Goal: Transaction & Acquisition: Purchase product/service

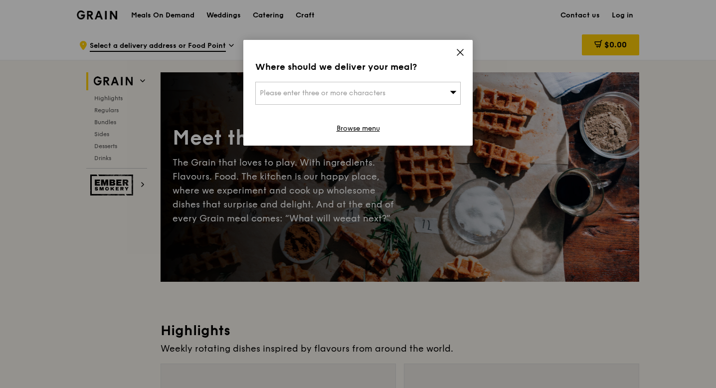
click at [459, 48] on icon at bounding box center [460, 52] width 9 height 9
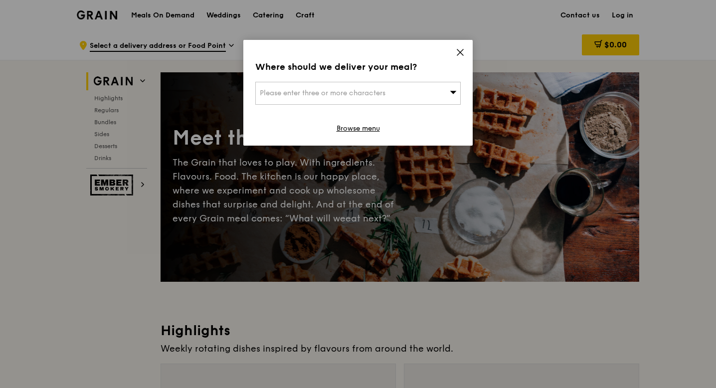
click at [465, 52] on div "Where should we deliver your meal? Please enter three or more characters Browse…" at bounding box center [357, 93] width 229 height 106
click at [460, 52] on icon at bounding box center [460, 52] width 6 height 6
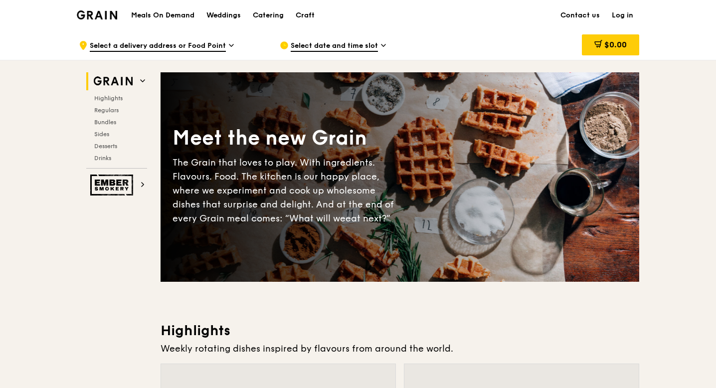
click at [201, 46] on span "Select a delivery address or Food Point" at bounding box center [158, 46] width 136 height 11
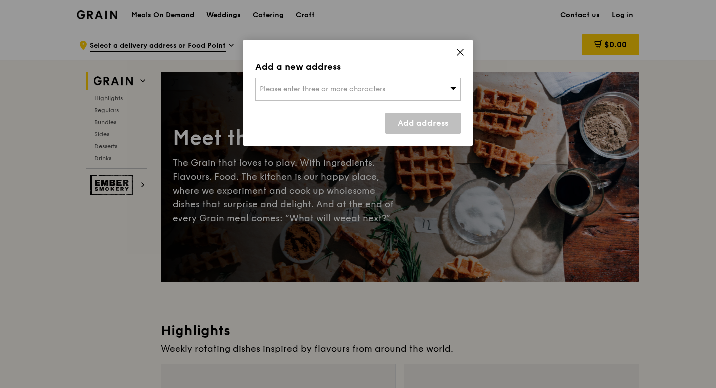
click at [368, 89] on span "Please enter three or more characters" at bounding box center [323, 89] width 126 height 8
type input "kk womens"
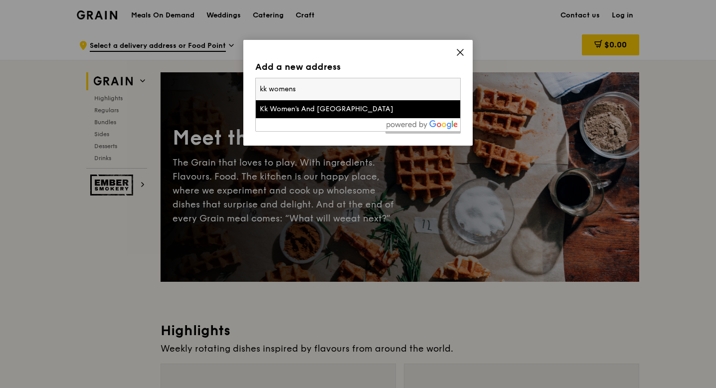
click at [370, 112] on div "Kk Women's And Children's Hospital" at bounding box center [334, 109] width 148 height 10
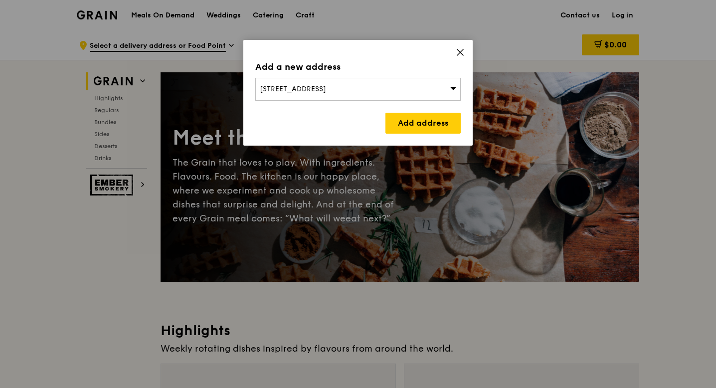
click at [430, 138] on div "Add a new address 100 Bukit Timah Road, Singapore 229899 Add address" at bounding box center [357, 93] width 229 height 106
click at [419, 122] on link "Add address" at bounding box center [422, 123] width 75 height 21
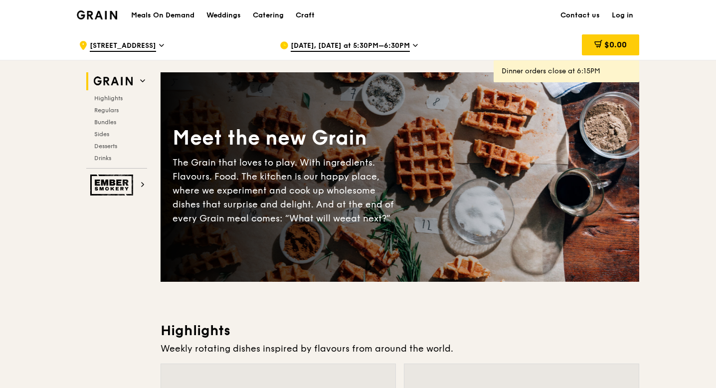
click at [361, 48] on span "Sep 8, Today at 5:30PM–6:30PM" at bounding box center [350, 46] width 119 height 11
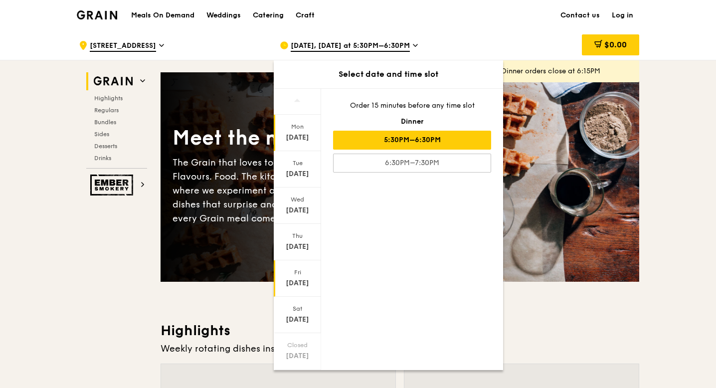
click at [293, 285] on div "Sep 12" at bounding box center [297, 283] width 44 height 10
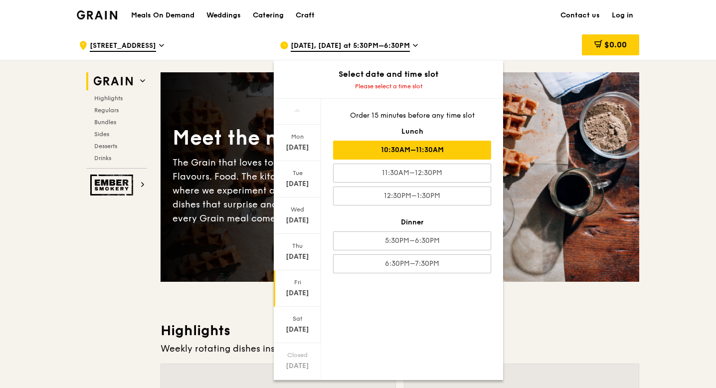
click at [449, 155] on div "10:30AM–11:30AM" at bounding box center [412, 150] width 158 height 19
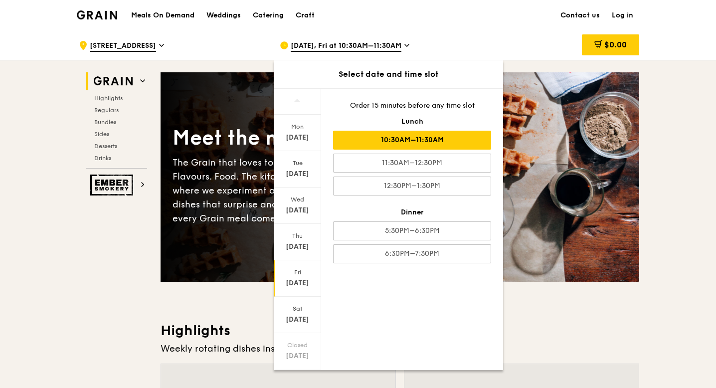
click at [421, 143] on div "10:30AM–11:30AM" at bounding box center [412, 140] width 158 height 19
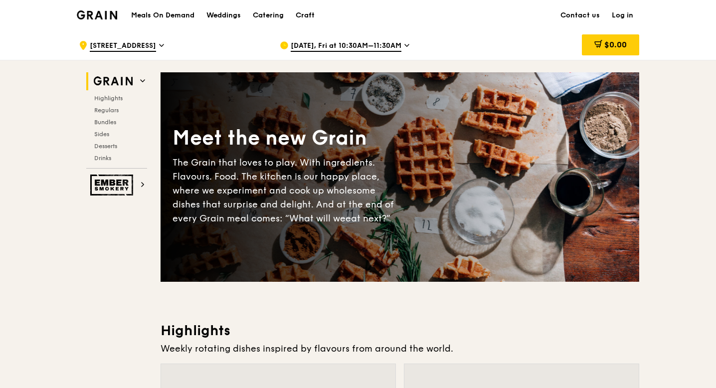
click at [366, 48] on span "Sep 12, Fri at 10:30AM–11:30AM" at bounding box center [346, 46] width 111 height 11
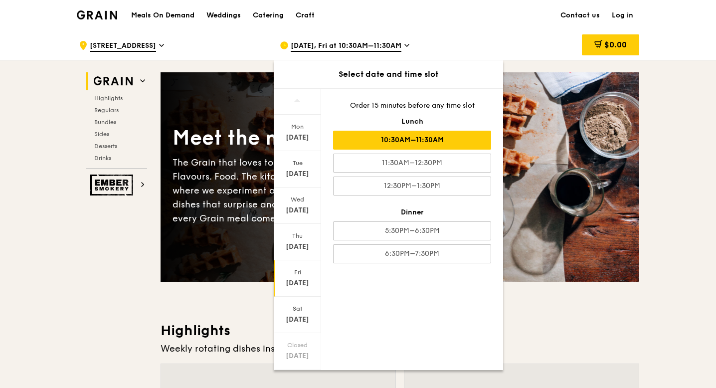
click at [458, 150] on div "Order 15 minutes before any time slot Lunch 10:30AM–11:30AM 11:30AM–12:30PM 12:…" at bounding box center [412, 182] width 182 height 186
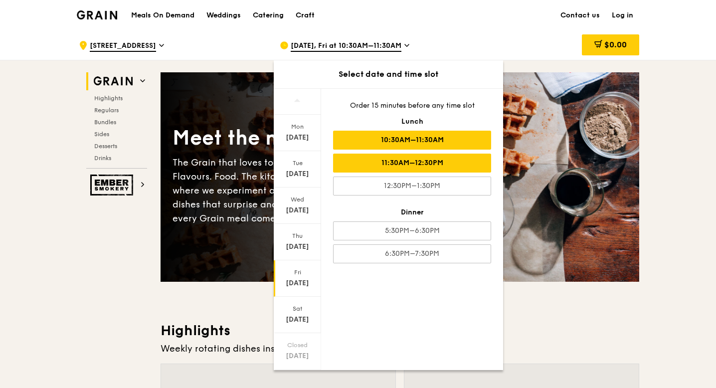
click at [458, 161] on div "11:30AM–12:30PM" at bounding box center [412, 163] width 158 height 19
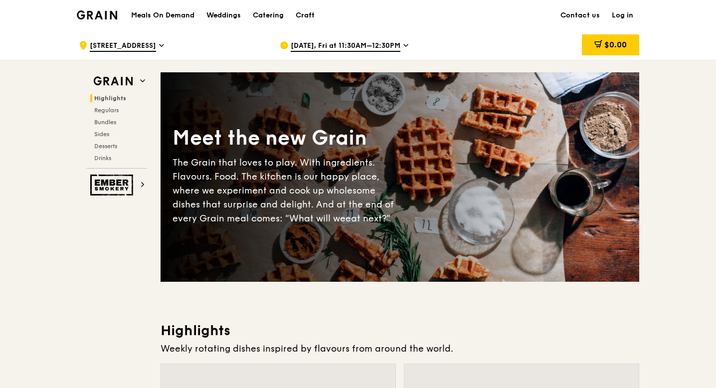
click at [389, 43] on span "Sep 12, Fri at 11:30AM–12:30PM" at bounding box center [346, 46] width 110 height 11
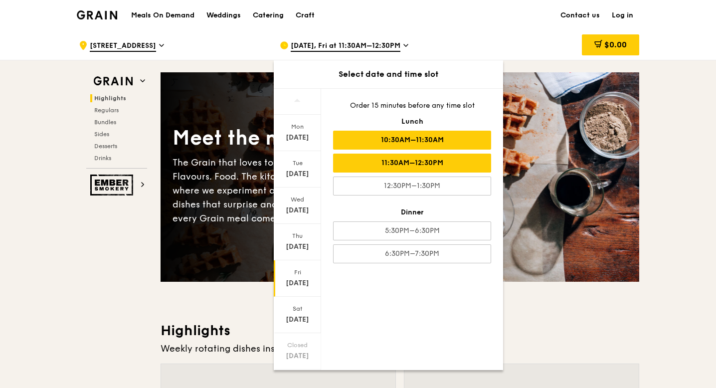
click at [407, 142] on div "10:30AM–11:30AM" at bounding box center [412, 140] width 158 height 19
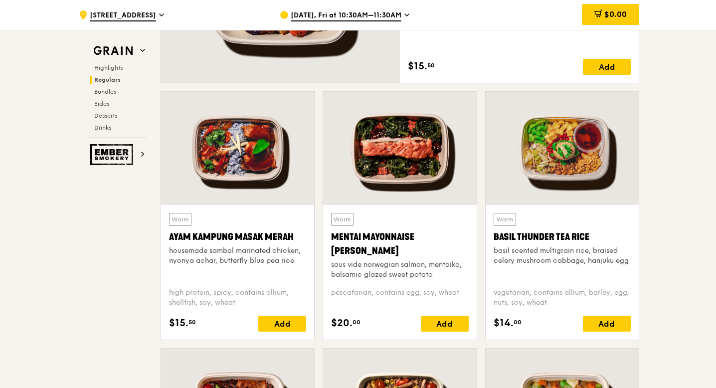
scroll to position [824, 0]
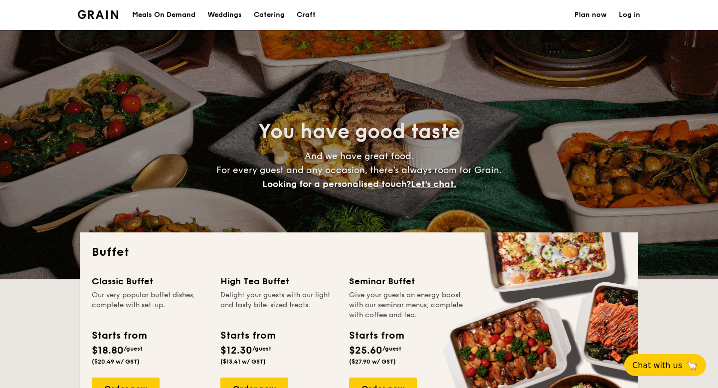
select select
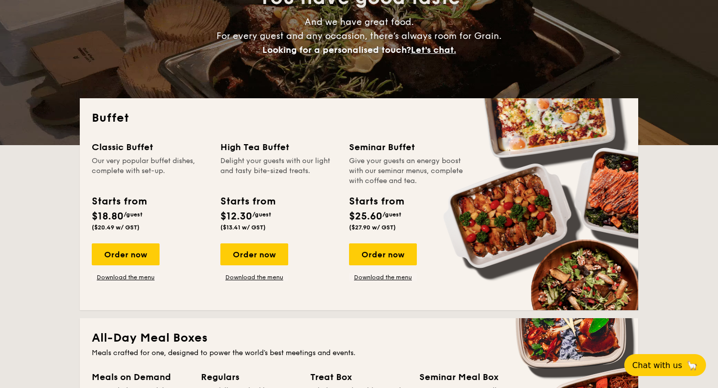
scroll to position [139, 0]
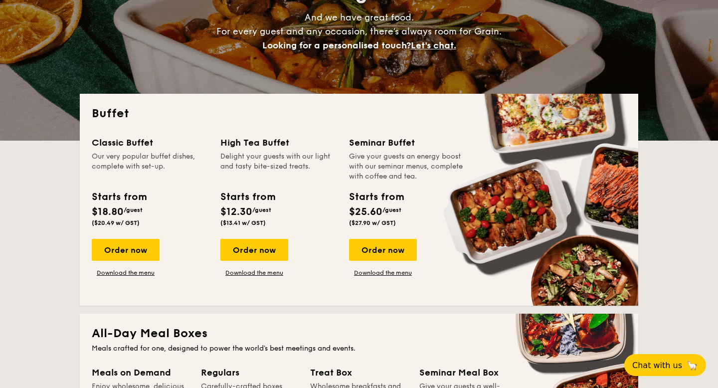
drag, startPoint x: 153, startPoint y: 140, endPoint x: 383, endPoint y: 211, distance: 240.6
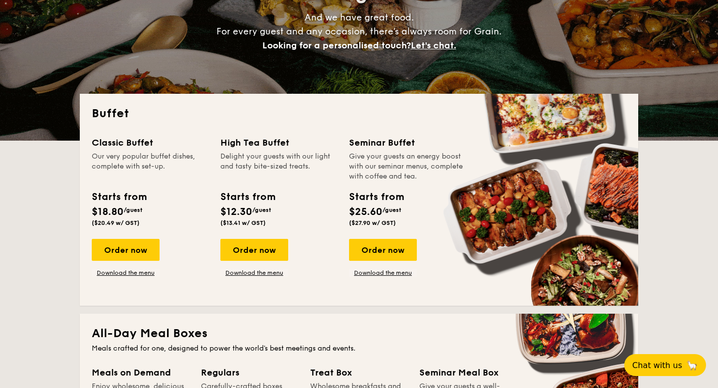
click at [383, 211] on div "Classic Buffet Our very popular buffet dishes, complete with set-up. Starts fro…" at bounding box center [359, 215] width 534 height 158
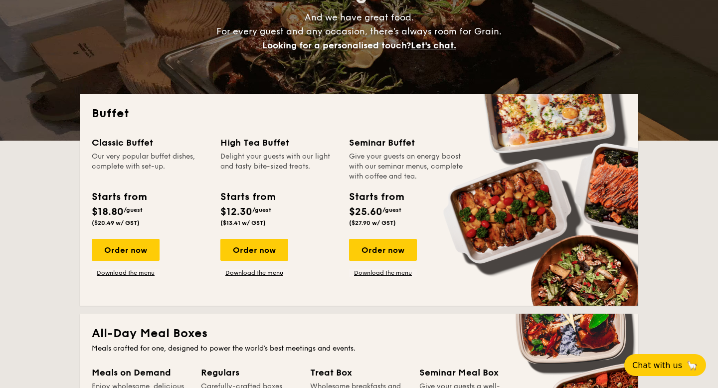
click at [414, 226] on div "Starts from $25.60 /guest ($27.90 w/ GST)" at bounding box center [407, 209] width 125 height 41
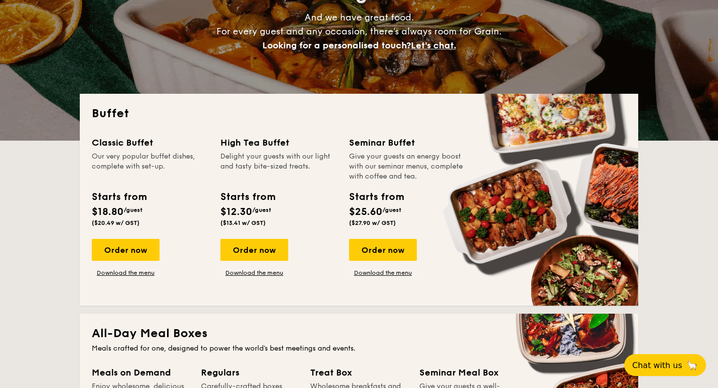
drag, startPoint x: 138, startPoint y: 145, endPoint x: 167, endPoint y: 208, distance: 70.3
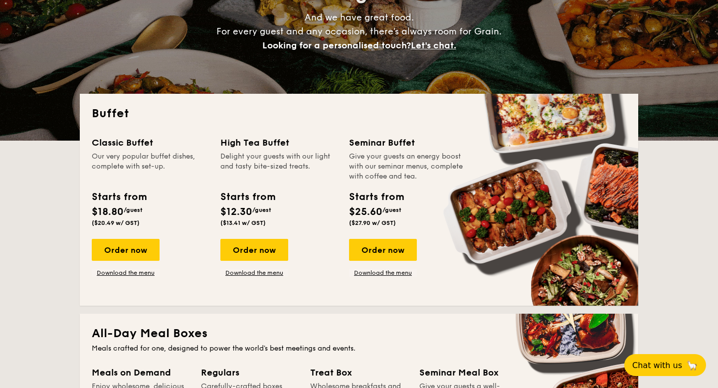
click at [167, 209] on div "Classic Buffet Our very popular buffet dishes, complete with set-up. Starts fro…" at bounding box center [150, 183] width 117 height 95
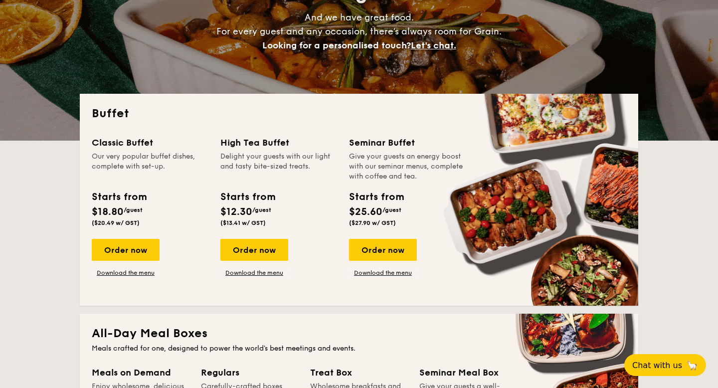
click at [161, 205] on div "Starts from $18.80 /guest ($20.49 w/ GST)" at bounding box center [150, 209] width 125 height 41
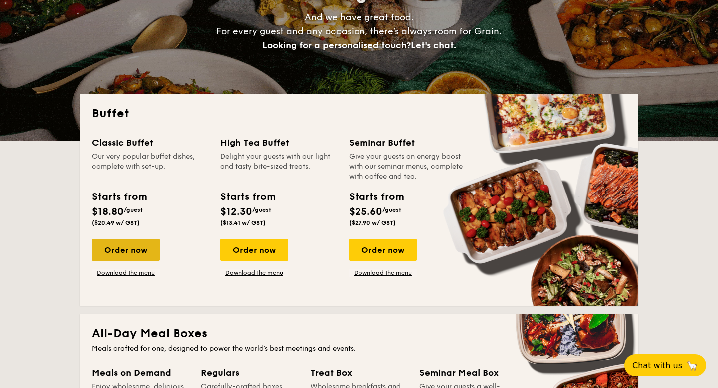
click at [136, 249] on div "Order now" at bounding box center [126, 250] width 68 height 22
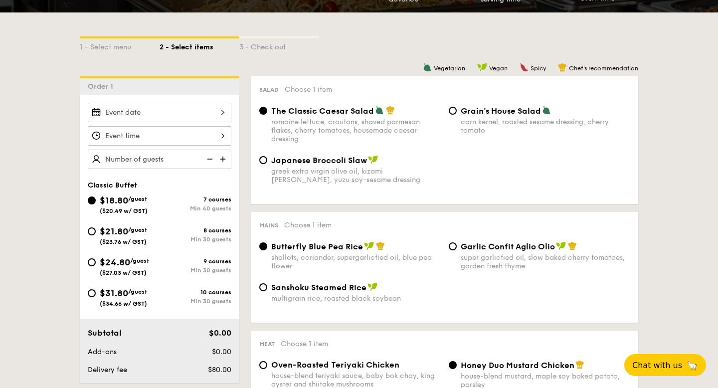
scroll to position [218, 0]
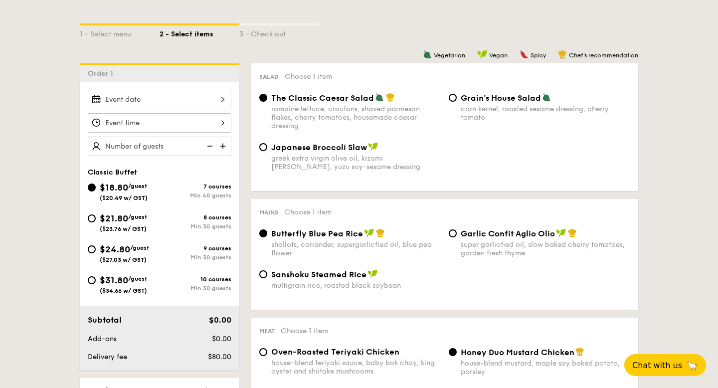
click at [172, 95] on div at bounding box center [160, 99] width 144 height 19
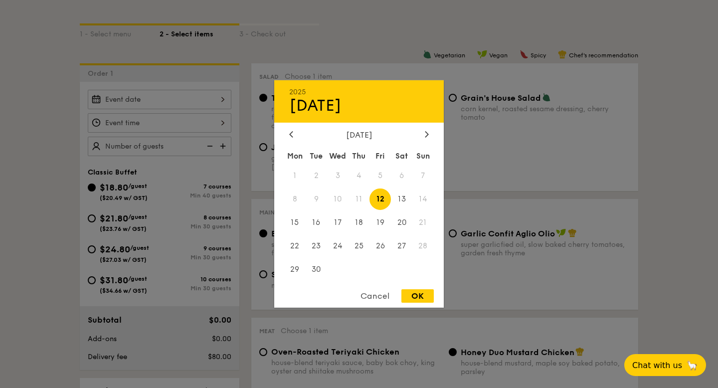
click at [383, 197] on span "12" at bounding box center [379, 198] width 21 height 21
click at [416, 297] on div "OK" at bounding box center [417, 295] width 32 height 13
type input "Sep 12, 2025"
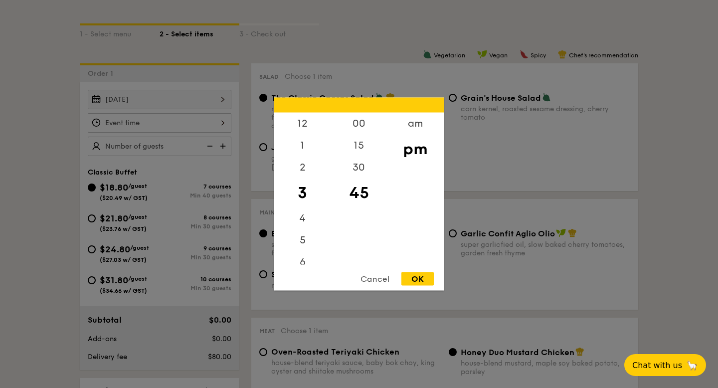
click at [194, 117] on div "12 1 2 3 4 5 6 7 8 9 10 11 00 15 30 45 am pm Cancel OK" at bounding box center [160, 122] width 144 height 19
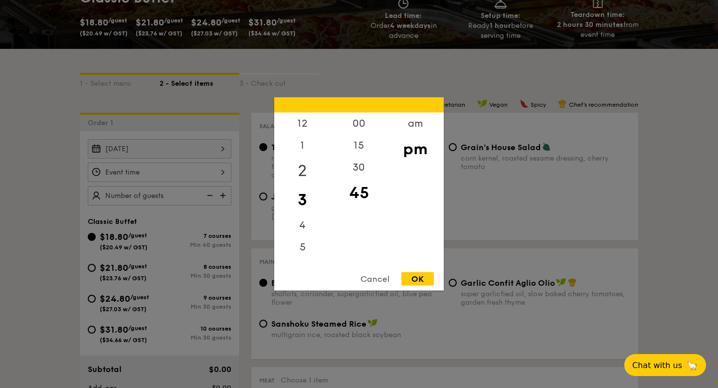
scroll to position [144, 0]
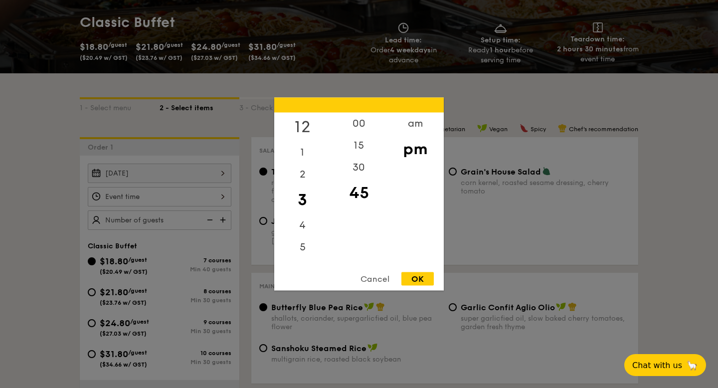
click at [307, 134] on div "12" at bounding box center [302, 127] width 56 height 29
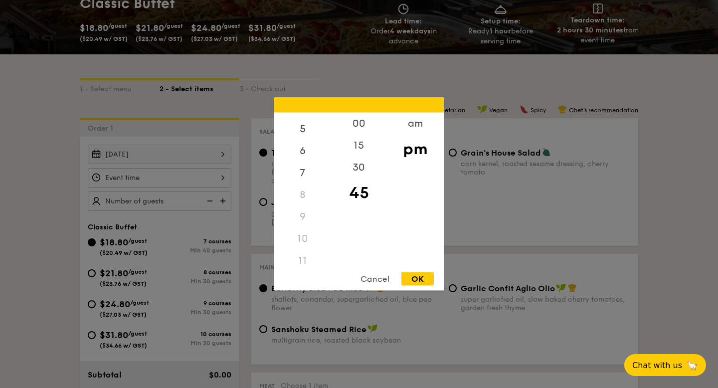
scroll to position [192, 0]
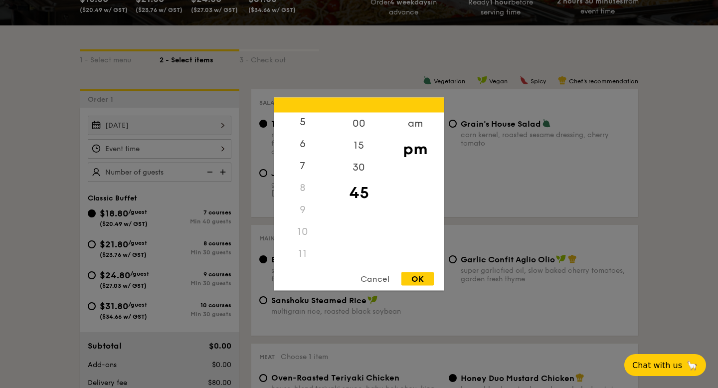
click at [304, 258] on div "11" at bounding box center [302, 254] width 56 height 22
click at [301, 250] on div "11" at bounding box center [302, 254] width 56 height 22
click at [315, 228] on div "10" at bounding box center [302, 232] width 56 height 22
click at [301, 229] on div "10" at bounding box center [302, 232] width 56 height 22
click at [426, 127] on div "am" at bounding box center [415, 127] width 56 height 29
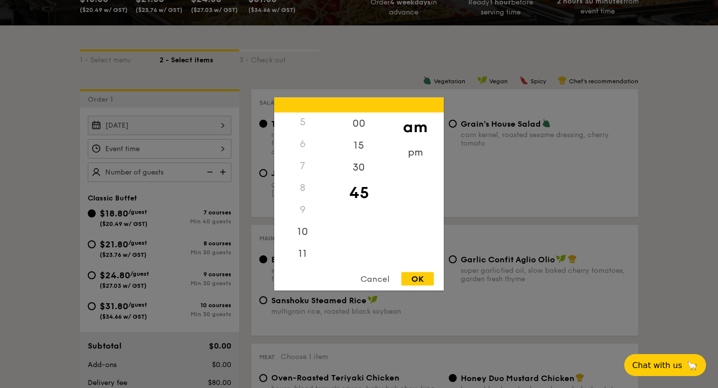
scroll to position [111, 0]
click at [307, 265] on div "12 1 2 3 4 5 6 7 8 9 10 11 00 15 30 45 am pm Cancel OK" at bounding box center [358, 194] width 169 height 193
click at [302, 254] on div "11" at bounding box center [302, 257] width 56 height 29
click at [361, 160] on div "15" at bounding box center [358, 149] width 56 height 29
click at [362, 168] on div "30" at bounding box center [358, 177] width 56 height 29
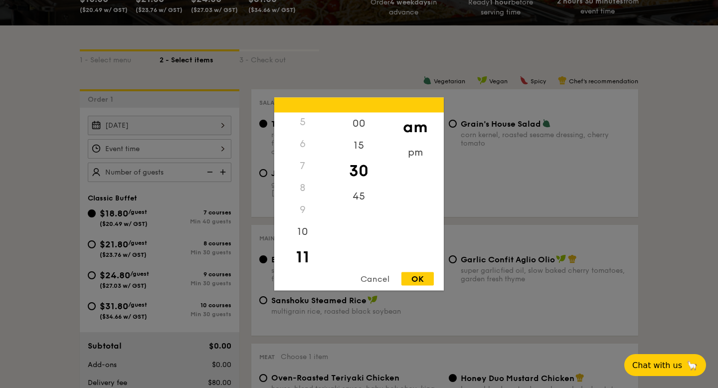
click at [416, 275] on div "OK" at bounding box center [417, 278] width 32 height 13
type input "11:30AM"
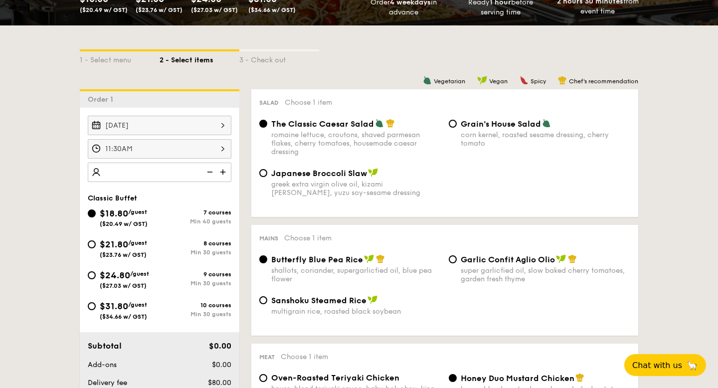
click at [211, 172] on img at bounding box center [208, 171] width 15 height 19
click at [144, 174] on input "40" at bounding box center [160, 171] width 144 height 19
type input "4"
click at [205, 174] on img at bounding box center [208, 171] width 15 height 19
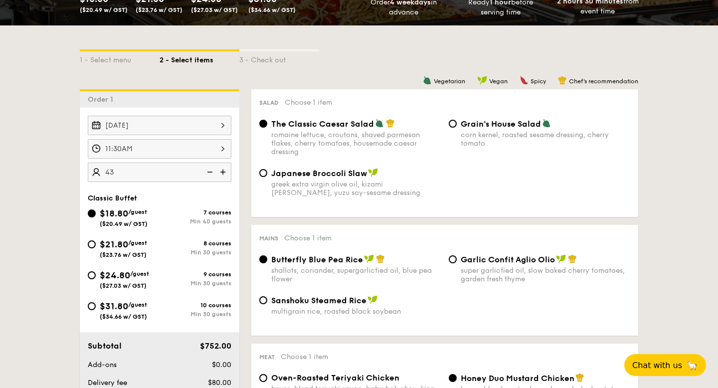
click at [206, 174] on img at bounding box center [208, 171] width 15 height 19
click at [207, 174] on img at bounding box center [208, 171] width 15 height 19
click at [164, 175] on input "40" at bounding box center [160, 171] width 144 height 19
click at [147, 175] on input "40" at bounding box center [160, 171] width 144 height 19
type input "40 guests"
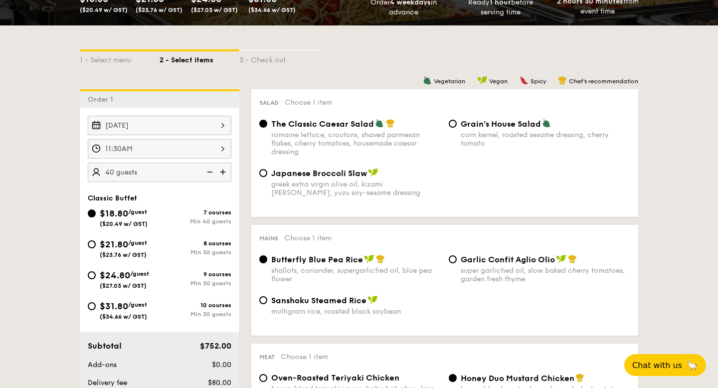
drag, startPoint x: 203, startPoint y: 228, endPoint x: 216, endPoint y: 217, distance: 17.0
click at [216, 217] on div "$18.80 /guest ($20.49 w/ GST) 7 courses Min 40 guests" at bounding box center [160, 219] width 152 height 27
click at [257, 213] on div "Salad Choose 1 item The Classic Caesar Salad romaine lettuce, croutons, shaved …" at bounding box center [444, 153] width 387 height 128
click at [104, 246] on span "$21.80" at bounding box center [114, 244] width 28 height 11
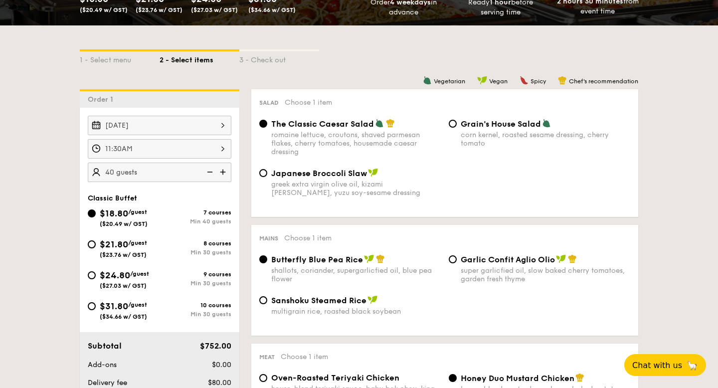
click at [96, 246] on input "$21.80 /guest ($23.76 w/ GST) 8 courses Min 30 guests" at bounding box center [92, 244] width 8 height 8
radio input "true"
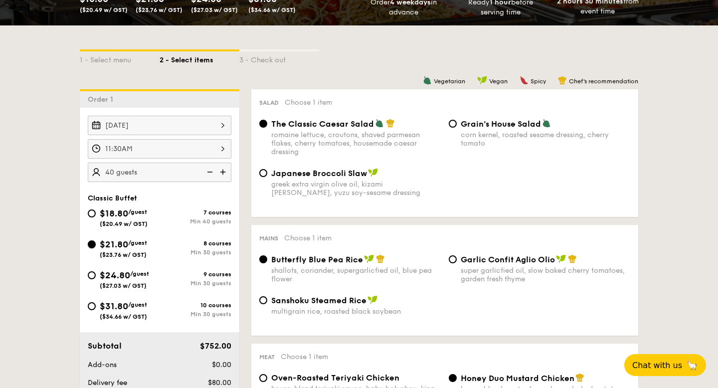
radio input "true"
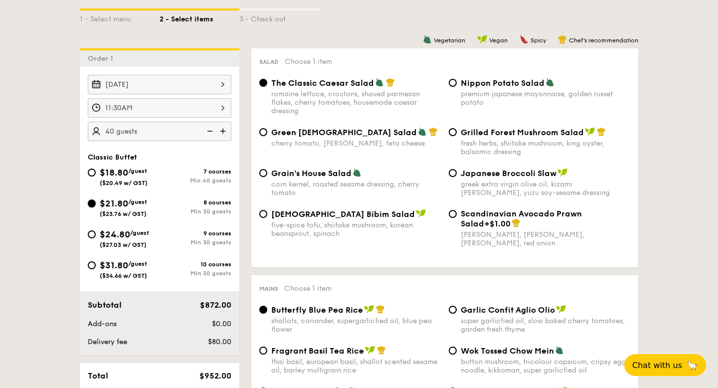
scroll to position [235, 0]
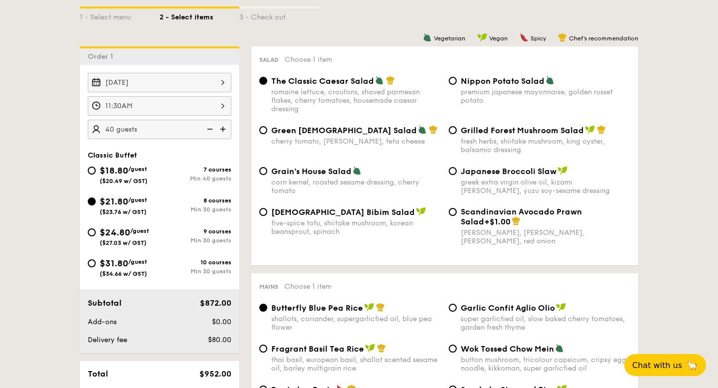
click at [209, 127] on img at bounding box center [208, 129] width 15 height 19
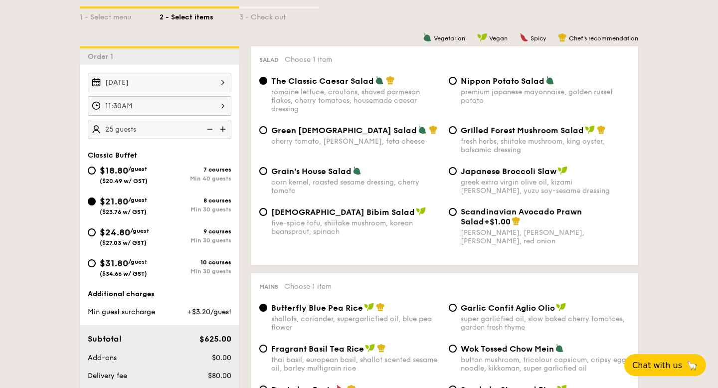
click at [222, 127] on img at bounding box center [223, 129] width 15 height 19
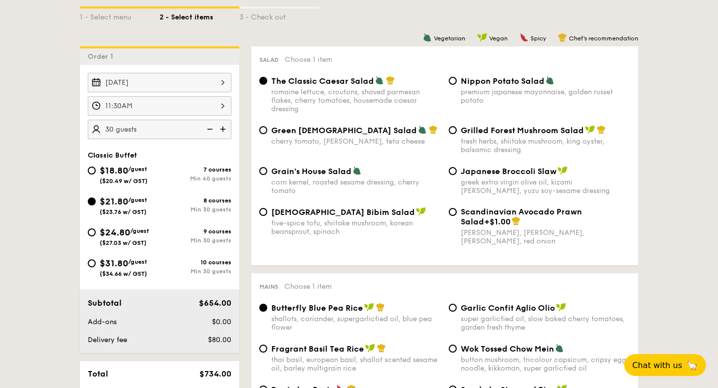
click at [218, 131] on img at bounding box center [223, 129] width 15 height 19
type input "35 guests"
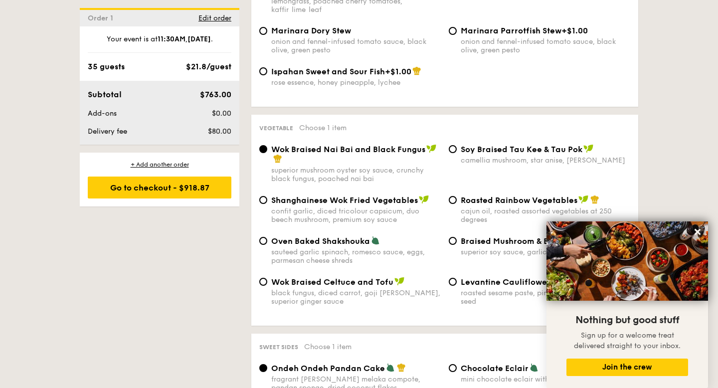
scroll to position [1186, 0]
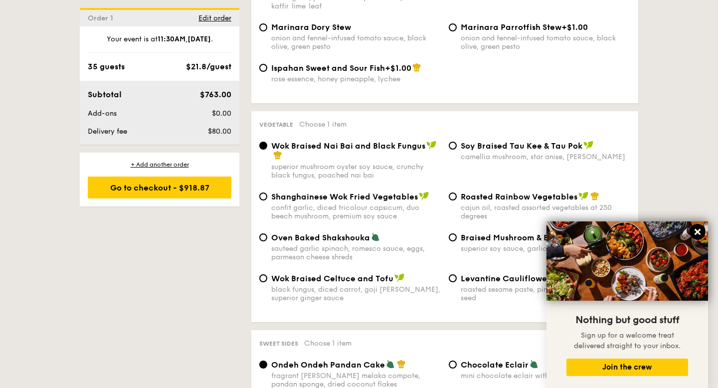
click at [694, 231] on icon at bounding box center [697, 231] width 9 height 9
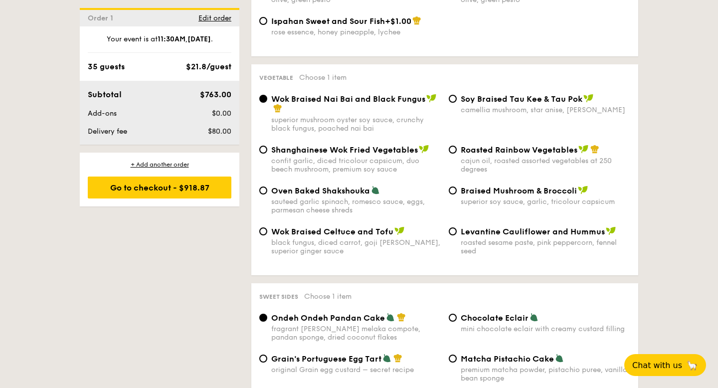
scroll to position [1251, 0]
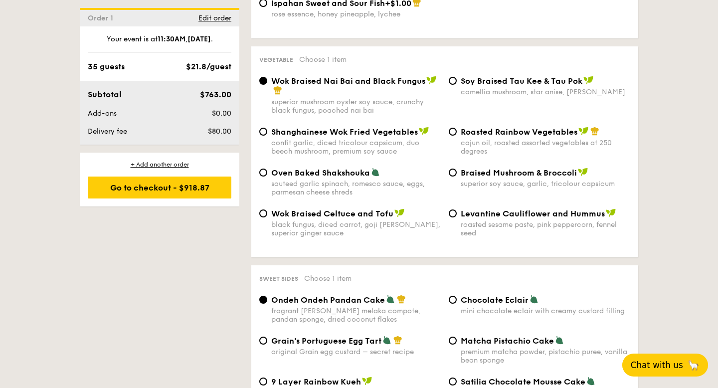
click at [677, 367] on span "Chat with us" at bounding box center [657, 365] width 52 height 10
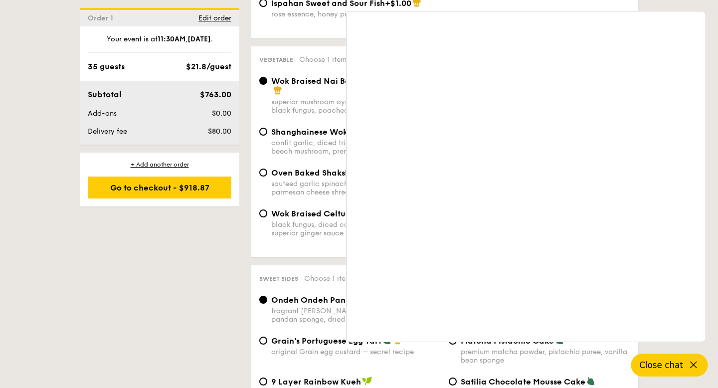
click at [325, 21] on div "Ispahan Sweet and Sour Fish +$1.00 rose essence, honey pineapple, lychee" at bounding box center [444, 14] width 379 height 32
click at [690, 362] on icon at bounding box center [693, 365] width 12 height 12
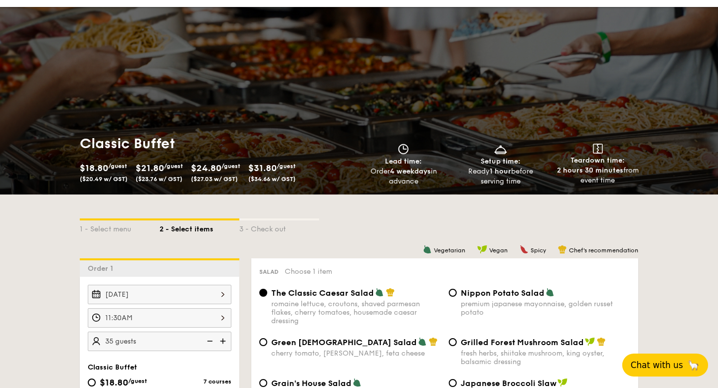
scroll to position [89, 0]
